Goal: Task Accomplishment & Management: Manage account settings

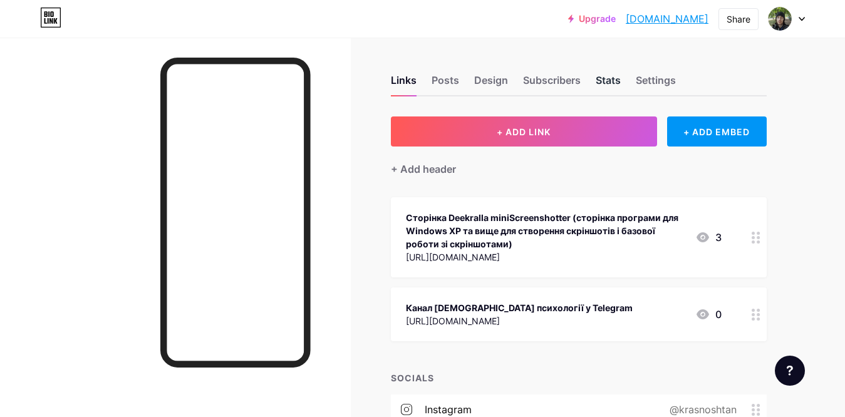
click at [621, 76] on div "Stats" at bounding box center [608, 84] width 25 height 23
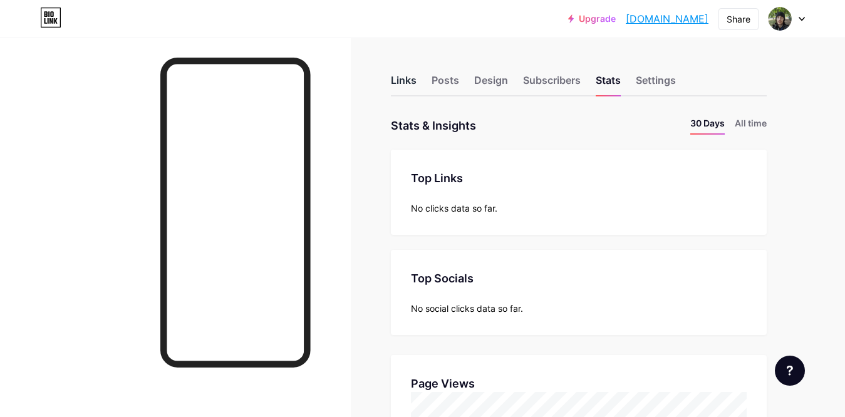
click at [404, 76] on div "Links" at bounding box center [404, 84] width 26 height 23
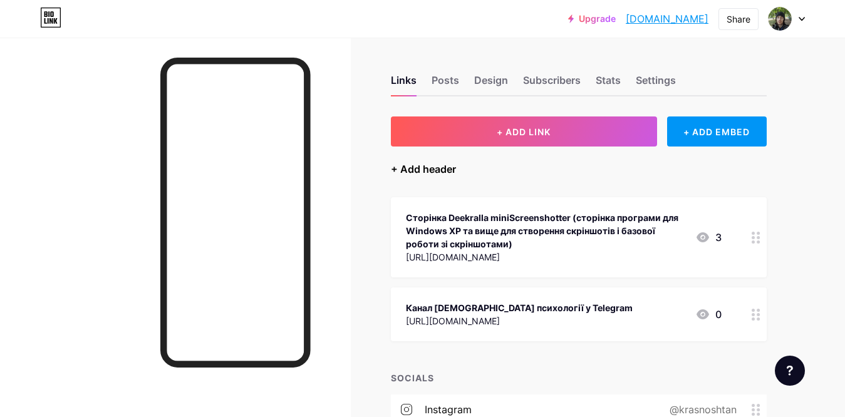
click at [428, 166] on div "+ Add header" at bounding box center [423, 169] width 65 height 15
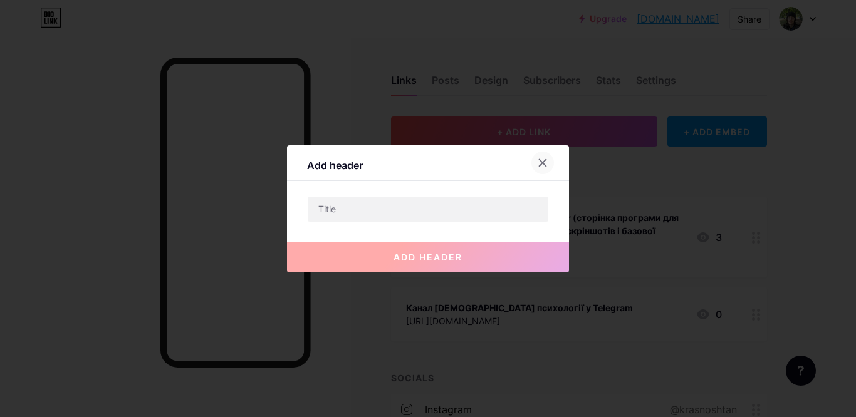
click at [533, 163] on div at bounding box center [542, 163] width 23 height 23
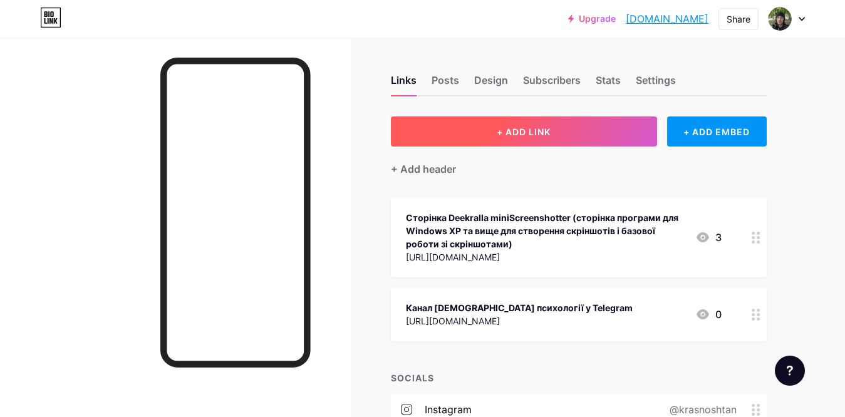
click at [542, 132] on span "+ ADD LINK" at bounding box center [524, 132] width 54 height 11
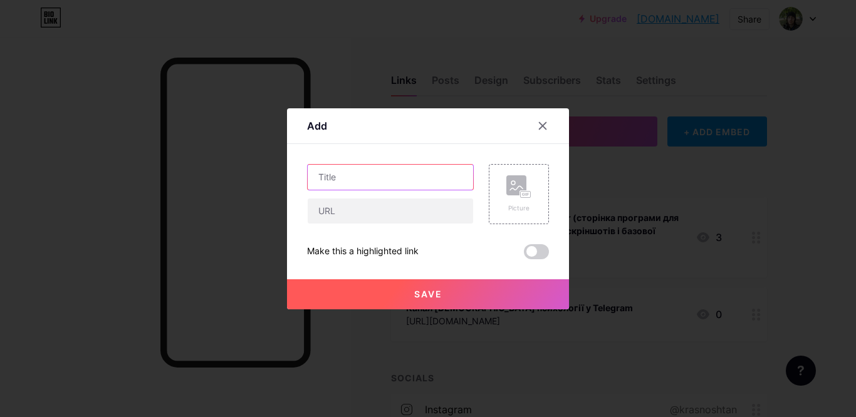
click at [400, 182] on input "text" at bounding box center [390, 177] width 165 height 25
type input "Проєкт "Прогресивне сироїдіння" недорогі консультації по здоров'ю на власному п…"
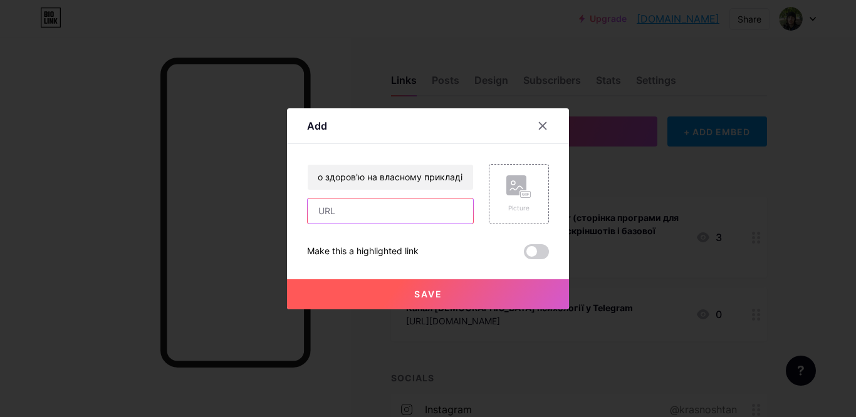
click at [384, 213] on input "text" at bounding box center [390, 211] width 165 height 25
paste input "[URL][DOMAIN_NAME]"
type input "[URL][DOMAIN_NAME]"
click at [439, 297] on span "Save" at bounding box center [428, 294] width 28 height 11
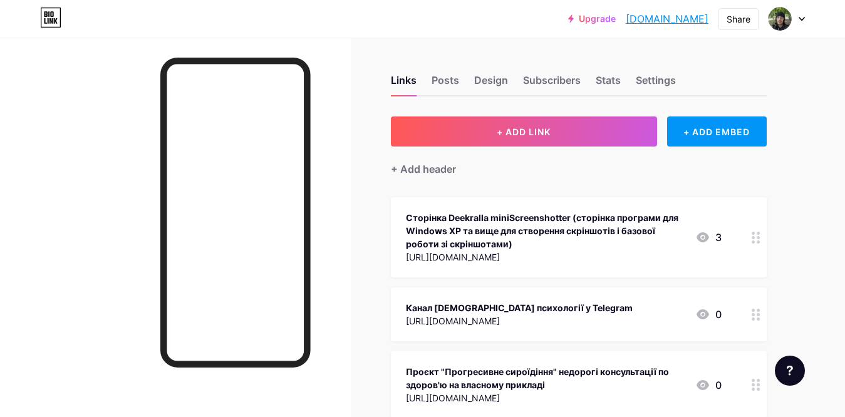
click at [546, 377] on div "Проєкт "Прогресивне сироїдіння" недорогі консультації по здоров'ю на власному п…" at bounding box center [545, 378] width 279 height 26
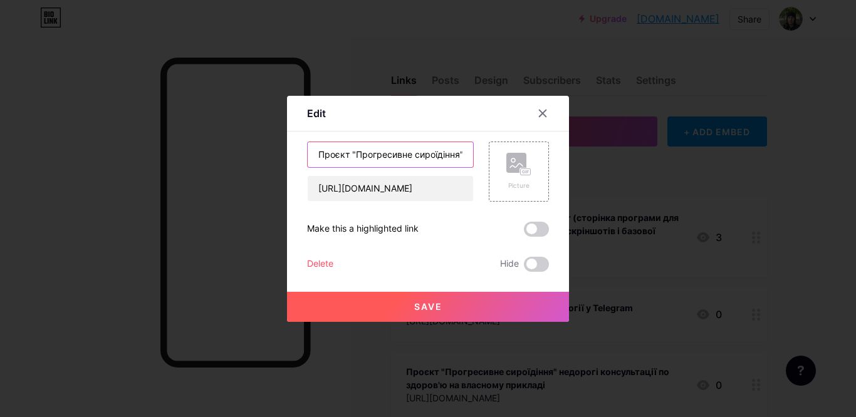
click at [342, 148] on input "Проєкт "Прогресивне сироїдіння" недорогі консультації по здоров'ю на власному п…" at bounding box center [390, 154] width 165 height 25
drag, startPoint x: 424, startPoint y: 152, endPoint x: 499, endPoint y: 152, distance: 75.8
click at [473, 152] on input "Проєкт "Прогресивне сироїдіння" недорогі консультації по здоров'ю на власному п…" at bounding box center [390, 154] width 165 height 25
click at [389, 153] on input "Проєкт "Прогресивне сироїдіння" недорогі консультації по здоров'ю на власному п…" at bounding box center [390, 154] width 165 height 25
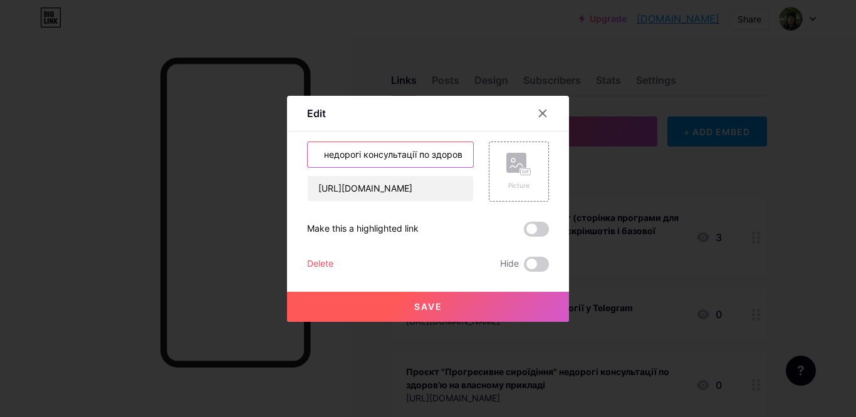
scroll to position [0, 142]
type input "Проєкт "Прогресивне сироїдіння" недорогі консультації по здоров'ю на власному п…"
click at [528, 315] on button "Save" at bounding box center [428, 307] width 282 height 30
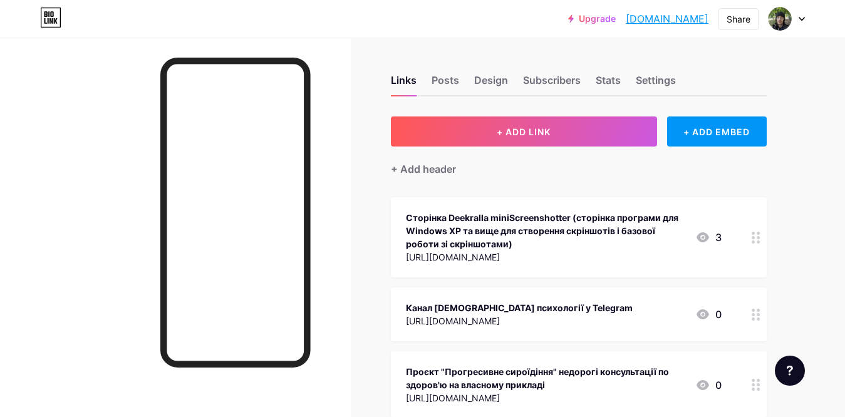
click at [528, 386] on div "Проєкт "Прогресивне сироїдіння" недорогі консультації по здоров'ю на власному п…" at bounding box center [545, 378] width 279 height 26
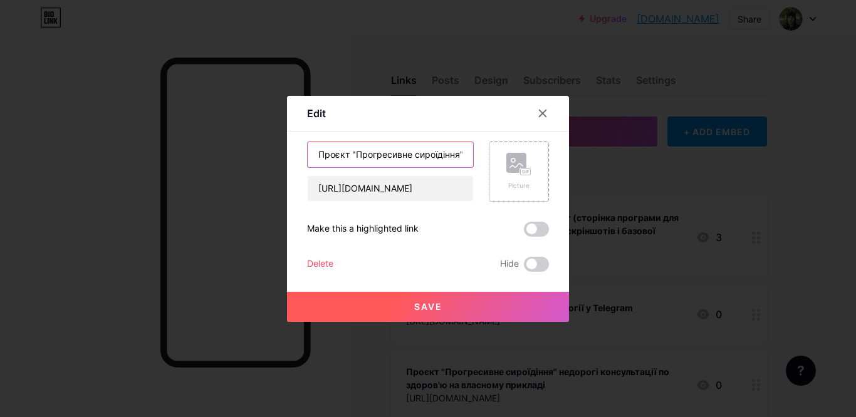
drag, startPoint x: 436, startPoint y: 157, endPoint x: 514, endPoint y: 166, distance: 78.2
click at [444, 159] on input "Проєкт "Прогресивне сироїдіння" недорогі консультації по здоров'ю на власному п…" at bounding box center [390, 154] width 165 height 25
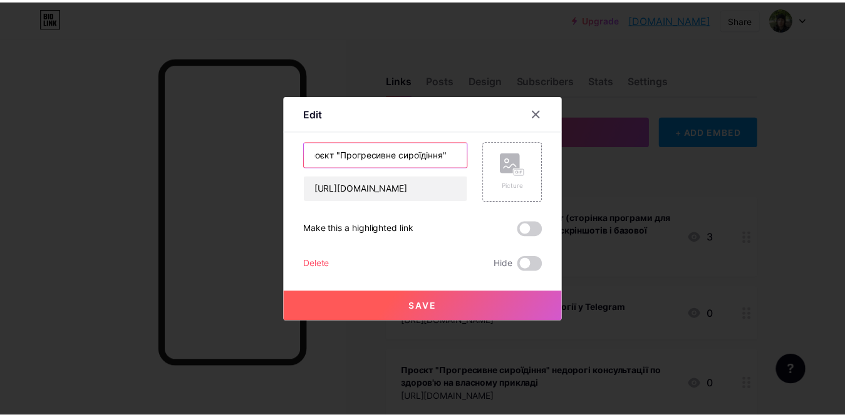
scroll to position [0, 51]
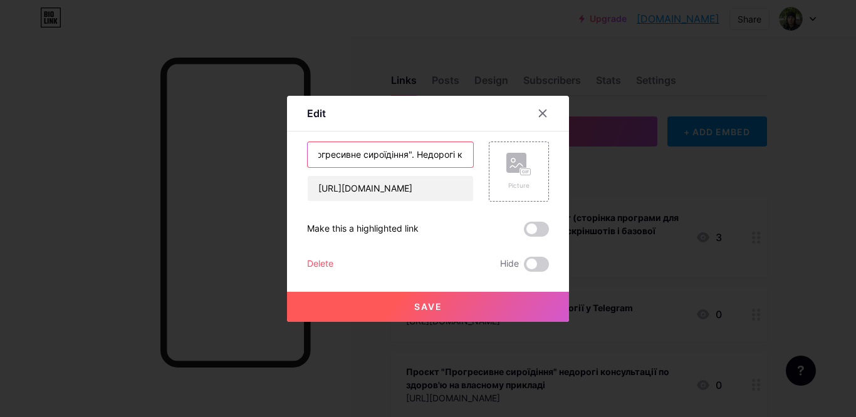
type input "Проєкт "Прогресивне сироїдіння". Недорогі консультації по здоров'ю на власному …"
click at [511, 311] on button "Save" at bounding box center [428, 307] width 282 height 30
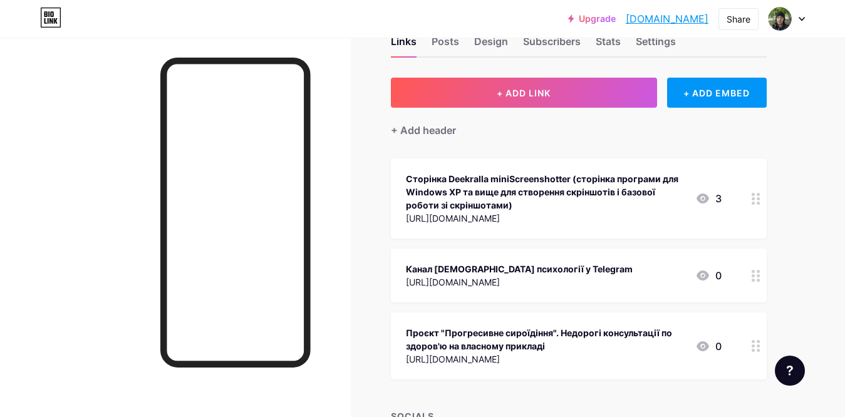
scroll to position [64, 0]
